Goal: Check status: Check status

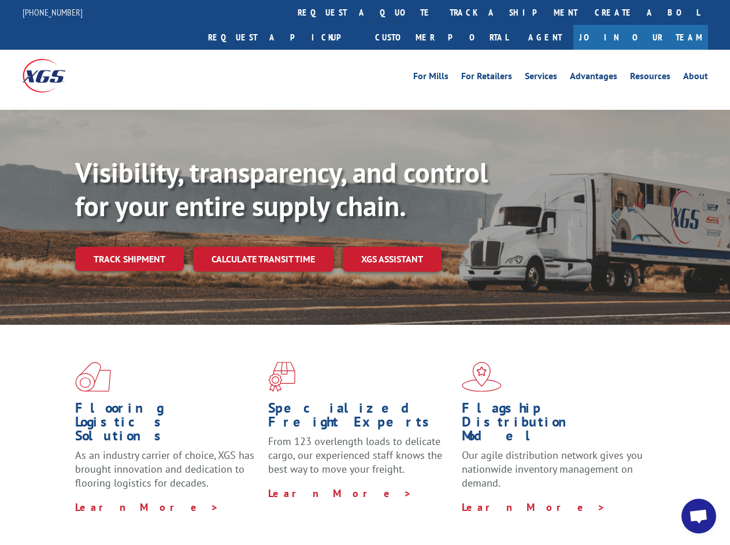
click at [365, 272] on div "Visibility, transparency, and control for your entire supply chain. Track shipm…" at bounding box center [402, 236] width 655 height 161
click at [441, 12] on link "track a shipment" at bounding box center [513, 12] width 145 height 25
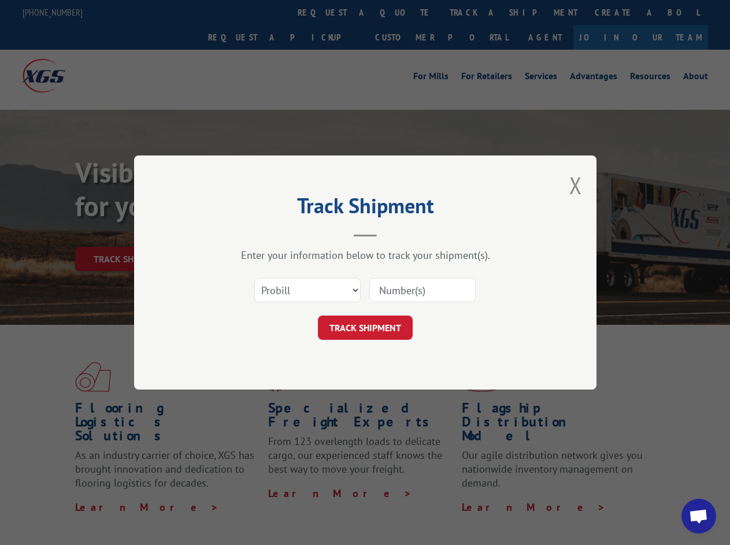
click at [403, 12] on div "Track Shipment Enter your information below to track your shipment(s). Select c…" at bounding box center [365, 272] width 730 height 545
click at [476, 12] on div "Track Shipment Enter your information below to track your shipment(s). Select c…" at bounding box center [365, 272] width 730 height 545
click at [129, 234] on div "Track Shipment Enter your information below to track your shipment(s). Select c…" at bounding box center [365, 272] width 730 height 545
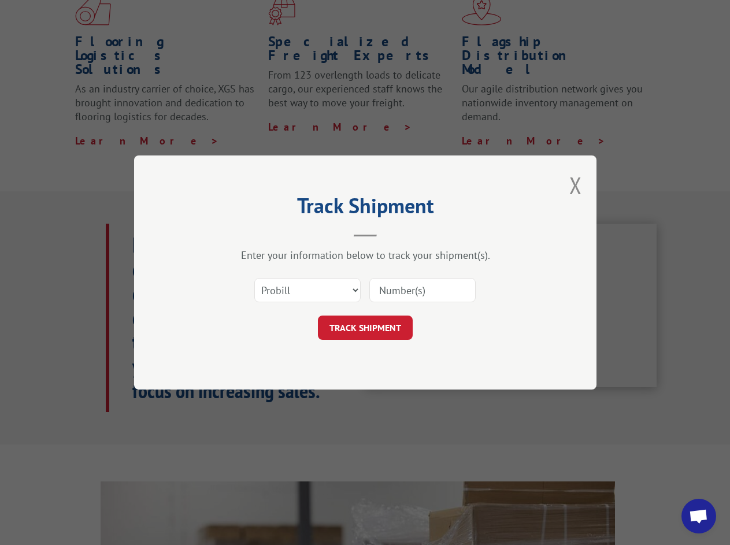
click at [262, 234] on header "Track Shipment" at bounding box center [365, 217] width 347 height 39
click at [393, 234] on header "Track Shipment" at bounding box center [365, 217] width 347 height 39
click at [699, 516] on span "Open chat" at bounding box center [698, 517] width 19 height 16
